Goal: Task Accomplishment & Management: Use online tool/utility

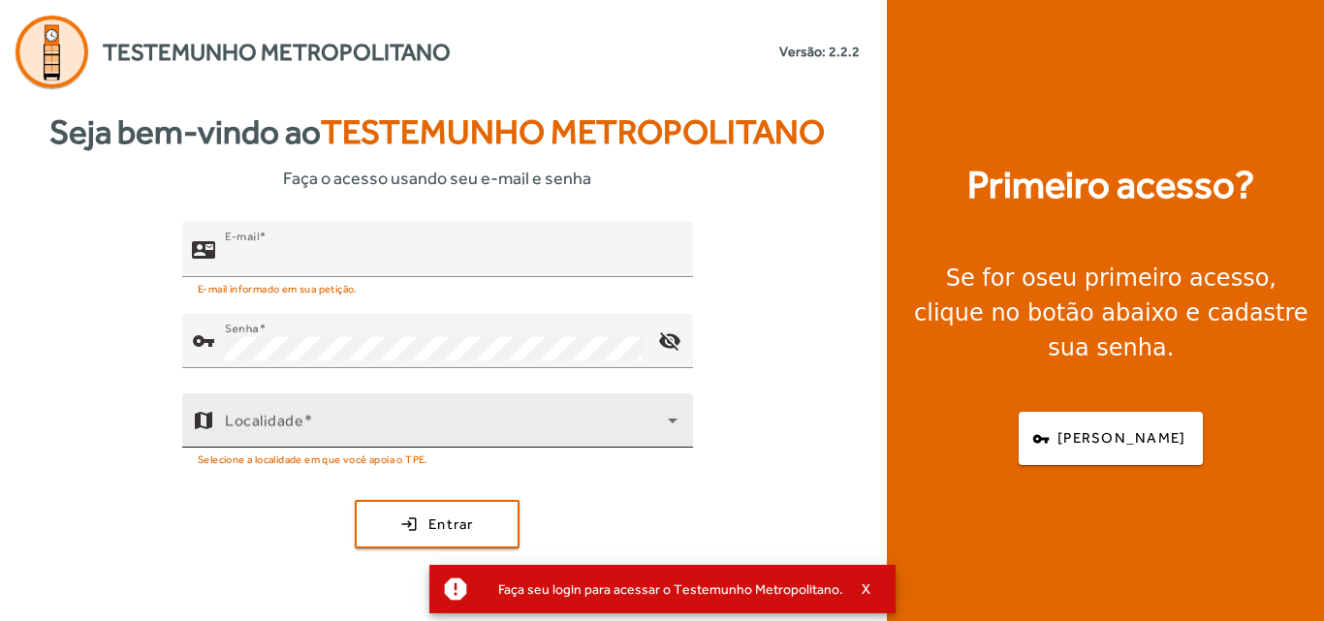
type input "**********"
click at [670, 424] on icon at bounding box center [672, 420] width 23 height 23
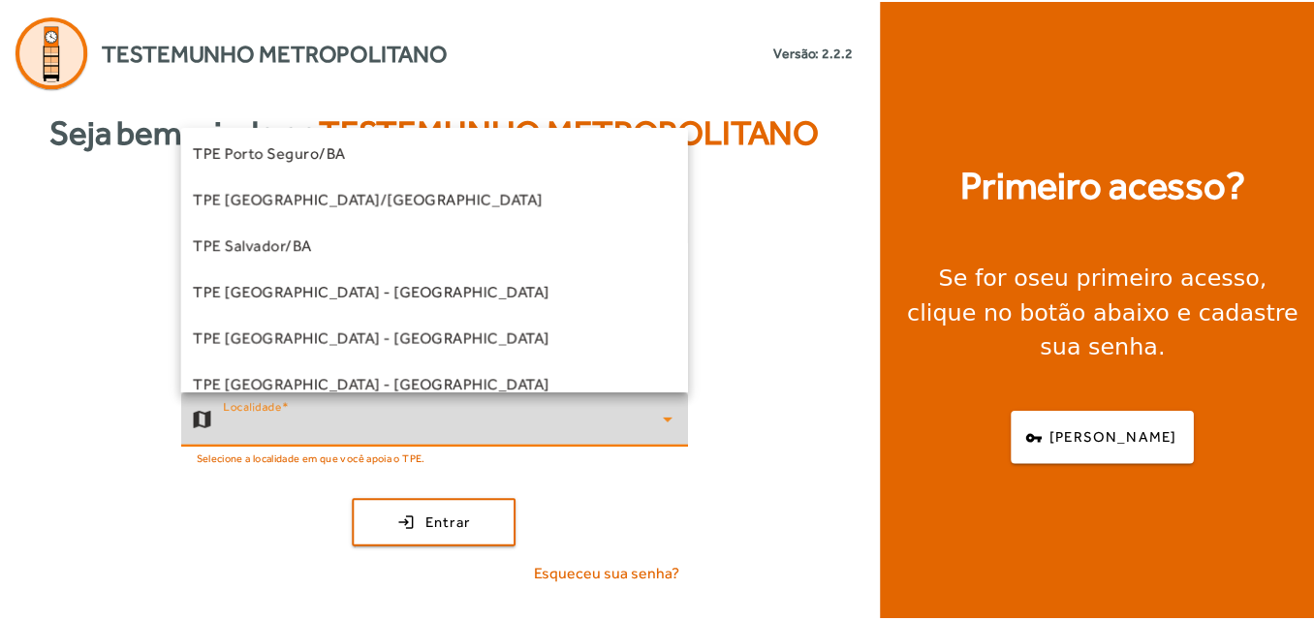
scroll to position [388, 0]
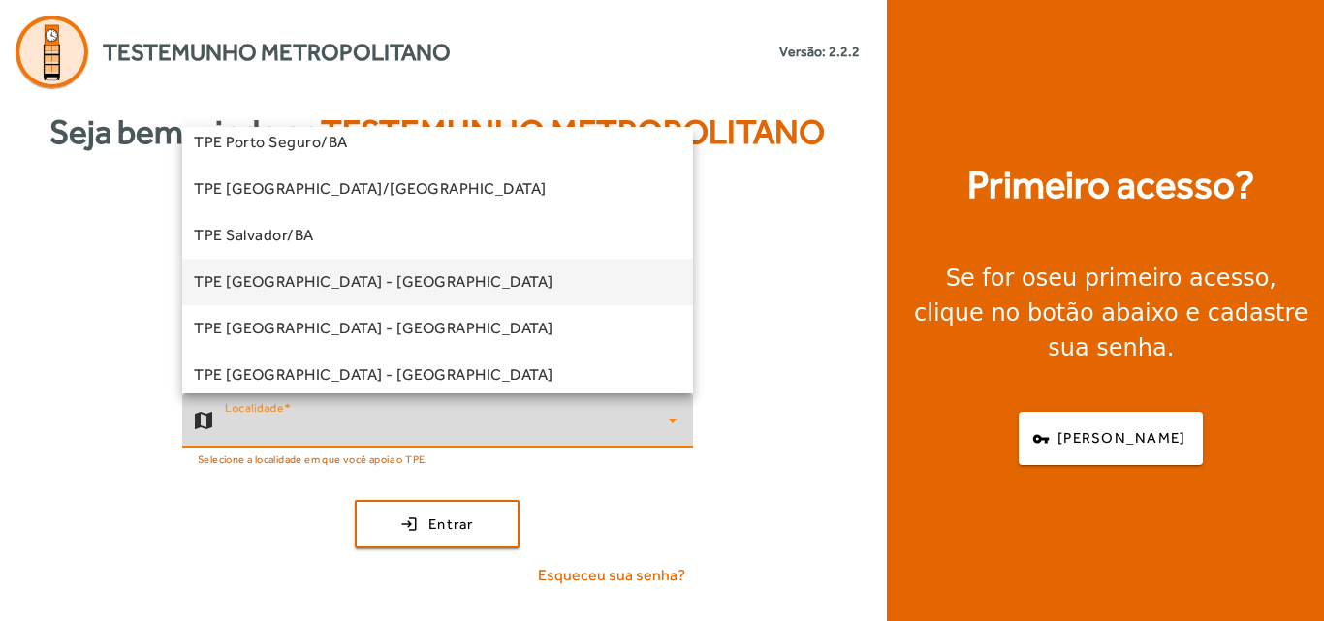
click at [332, 286] on span "TPE [GEOGRAPHIC_DATA] - [GEOGRAPHIC_DATA]" at bounding box center [374, 281] width 360 height 23
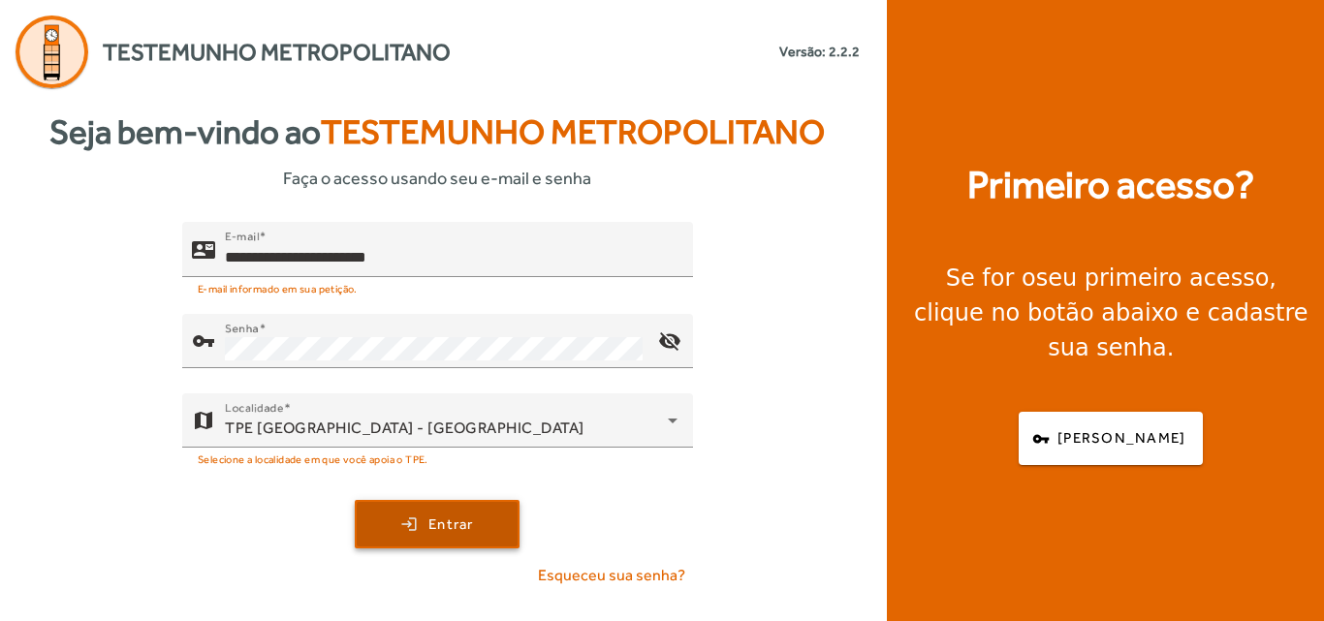
click at [446, 527] on span "Entrar" at bounding box center [451, 525] width 46 height 22
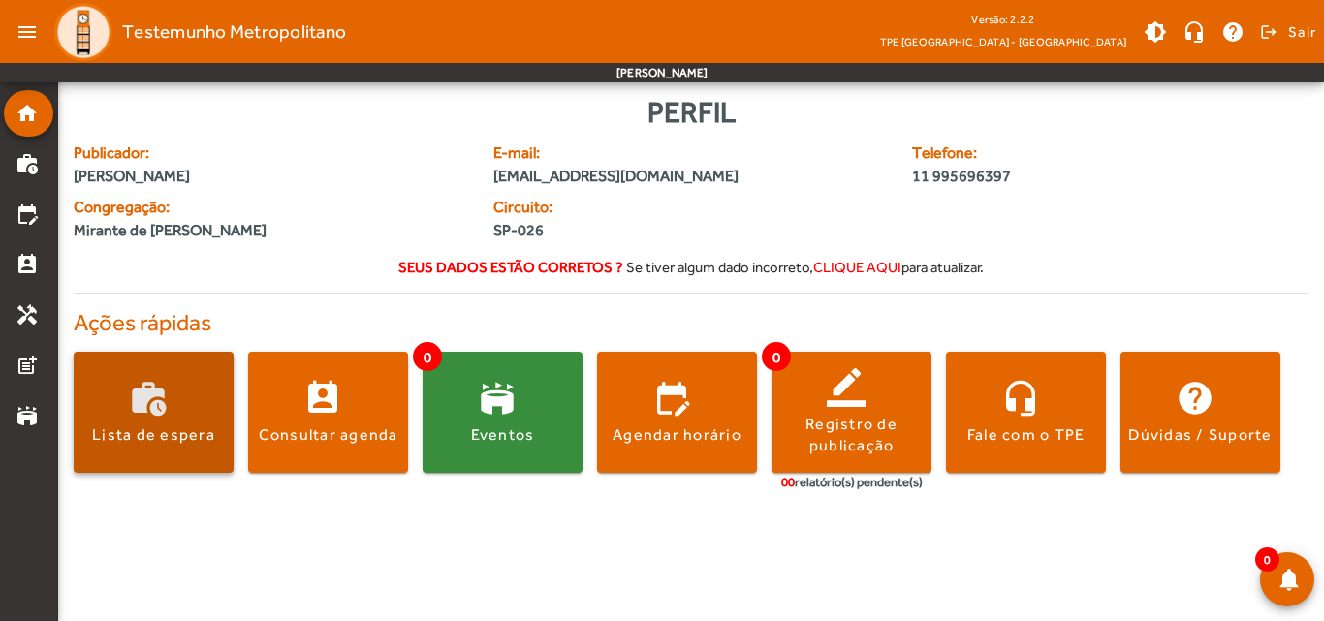
click at [182, 422] on span at bounding box center [154, 413] width 160 height 47
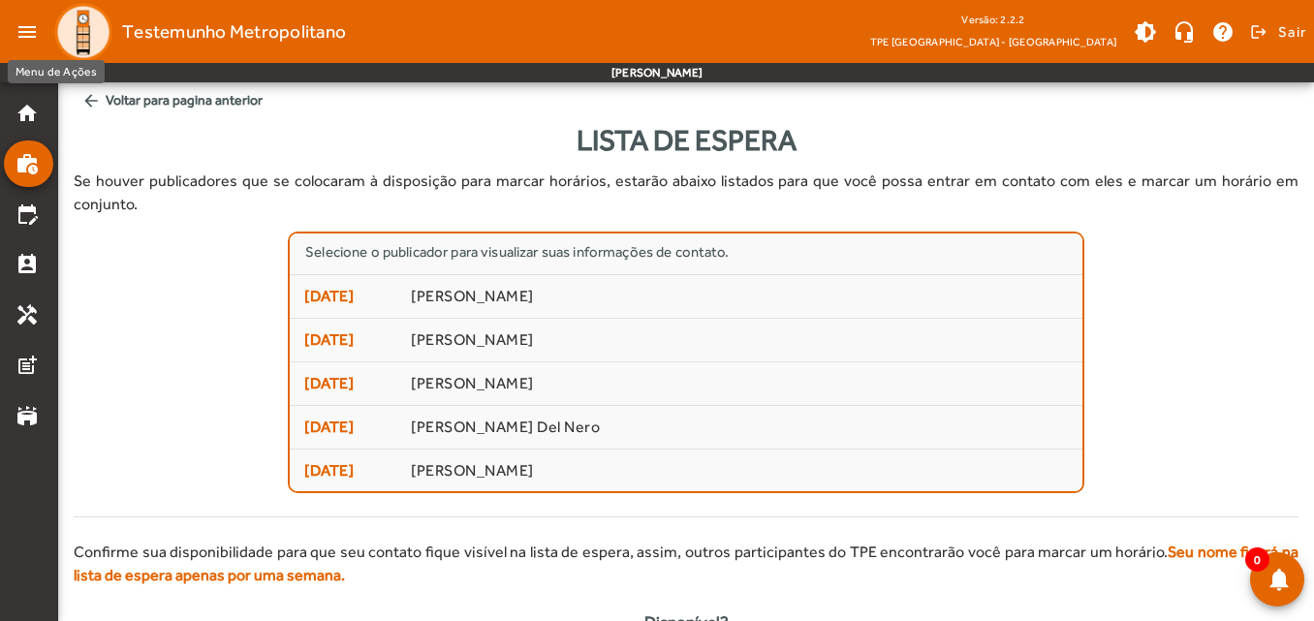
click at [30, 28] on mat-icon "menu" at bounding box center [27, 32] width 39 height 39
